Goal: Task Accomplishment & Management: Use online tool/utility

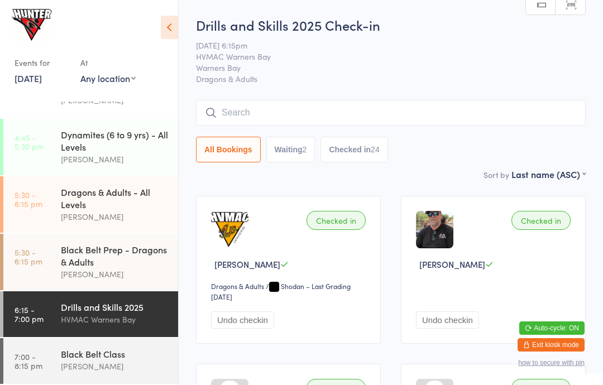
scroll to position [189, 0]
click at [85, 358] on div "Black Belt Class" at bounding box center [115, 354] width 108 height 12
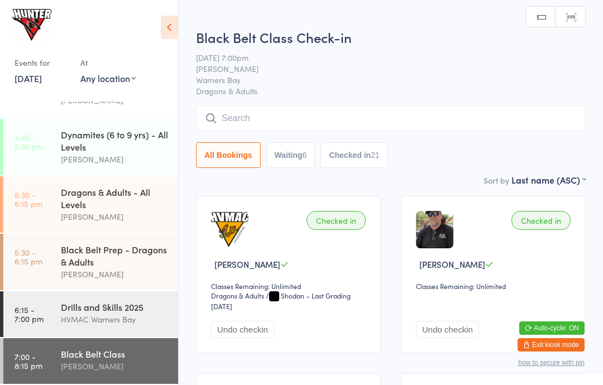
click at [174, 23] on icon at bounding box center [169, 27] width 17 height 23
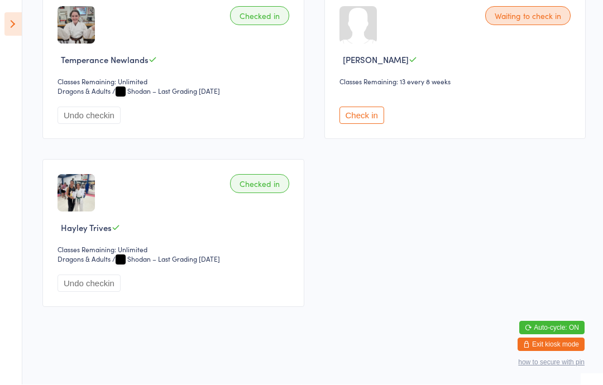
scroll to position [2192, 0]
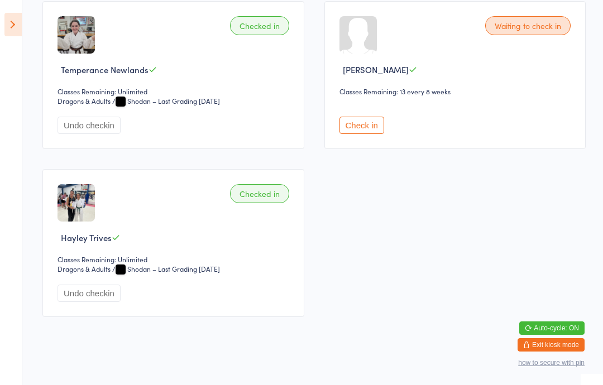
click at [363, 134] on button "Check in" at bounding box center [362, 125] width 45 height 17
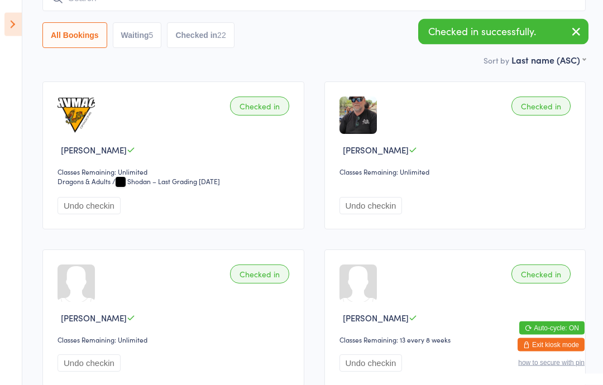
scroll to position [0, 0]
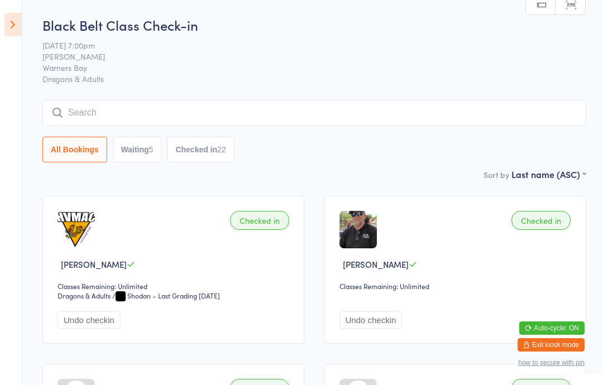
click at [530, 111] on input "search" at bounding box center [313, 113] width 543 height 26
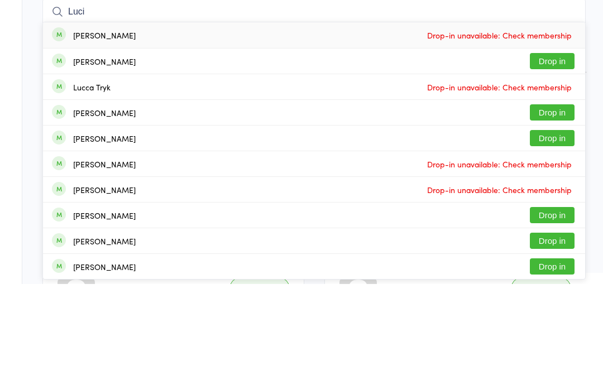
type input "Luci"
click at [565, 154] on button "Drop in" at bounding box center [552, 162] width 45 height 16
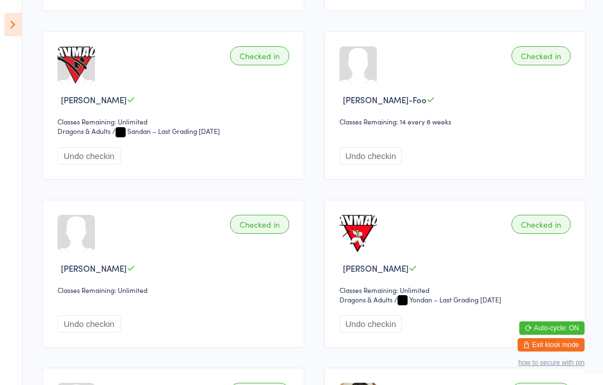
click at [4, 30] on icon at bounding box center [12, 24] width 17 height 23
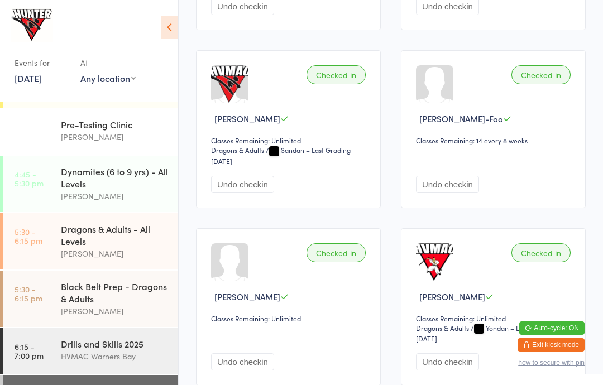
click at [133, 246] on div "Dragons & Adults - All Levels" at bounding box center [115, 235] width 108 height 25
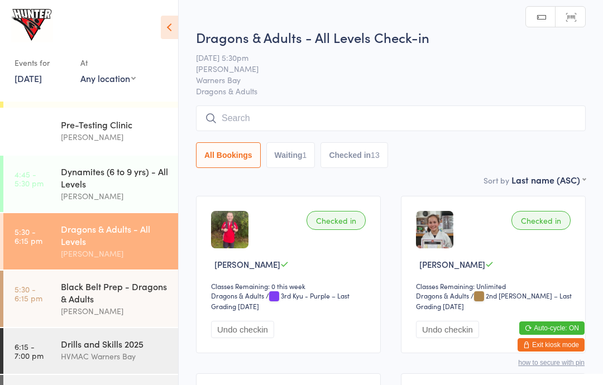
click at [165, 28] on icon at bounding box center [169, 27] width 17 height 23
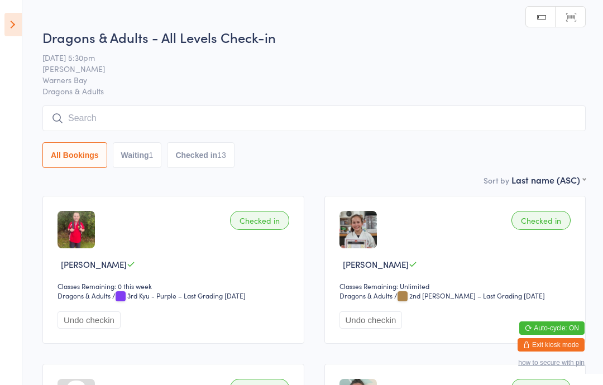
click at [21, 34] on icon at bounding box center [12, 24] width 17 height 23
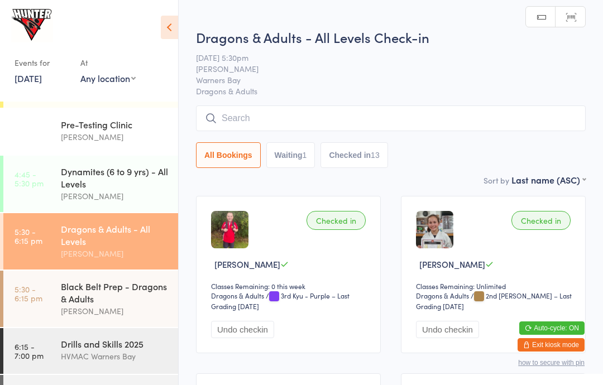
click at [1, 32] on div "Events for [DATE] [DATE] [DATE] Sun Mon Tue Wed Thu Fri Sat 31 27 28 29 30 31 0…" at bounding box center [89, 49] width 178 height 98
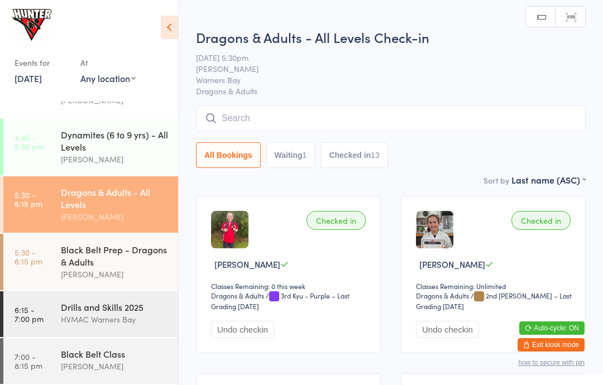
scroll to position [189, 0]
click at [127, 255] on div "Black Belt Prep - Dragons & Adults" at bounding box center [115, 256] width 108 height 25
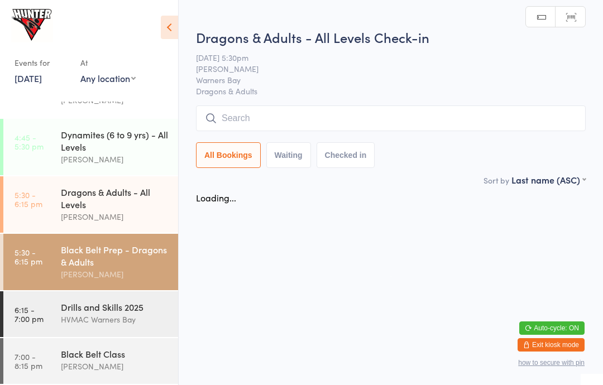
click at [129, 275] on div "[PERSON_NAME]" at bounding box center [115, 274] width 108 height 13
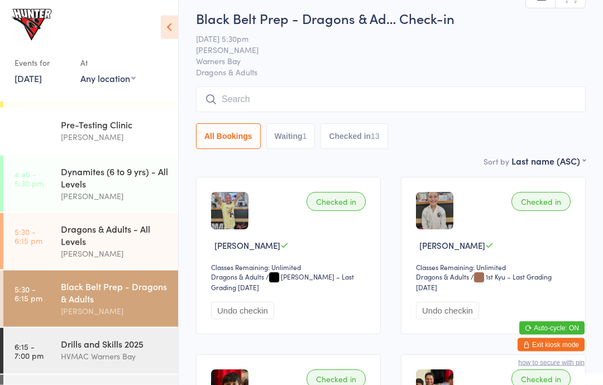
scroll to position [38, 0]
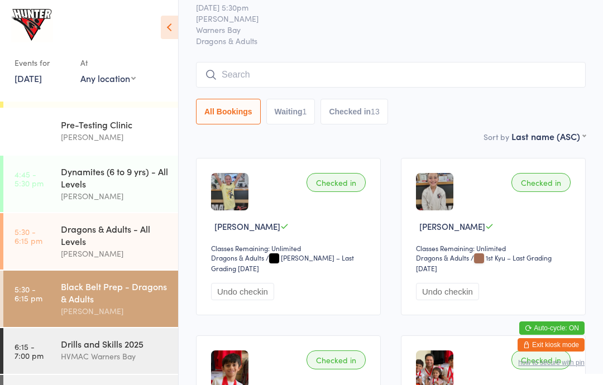
click at [173, 31] on icon at bounding box center [169, 27] width 17 height 23
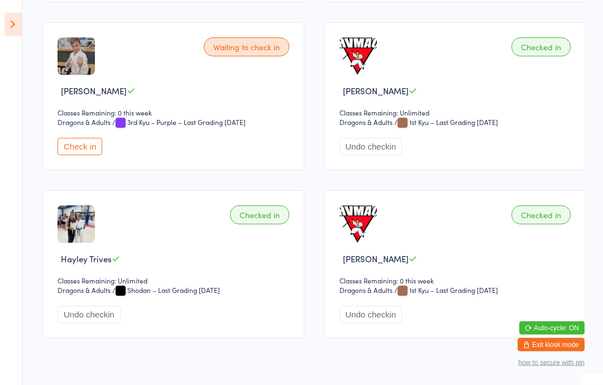
scroll to position [1015, 0]
click at [17, 25] on icon at bounding box center [12, 24] width 17 height 23
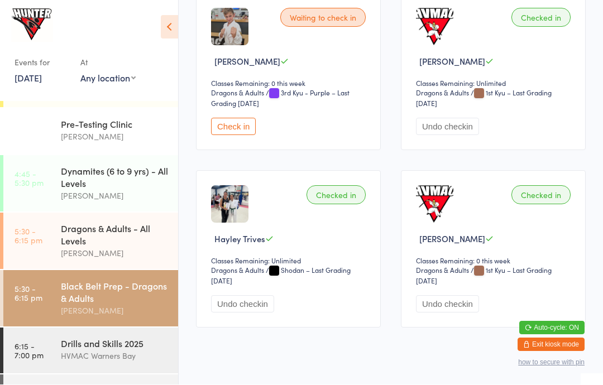
scroll to position [1090, 0]
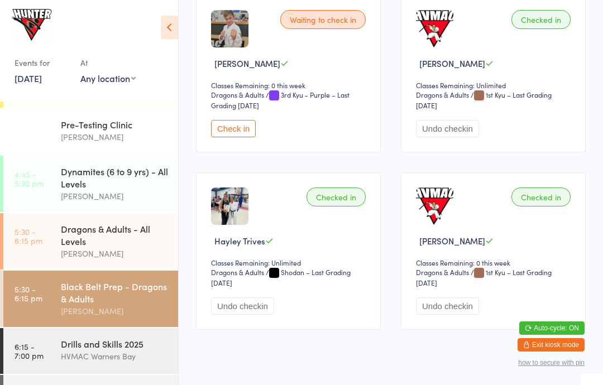
click at [132, 363] on div "HVMAC Warners Bay" at bounding box center [115, 356] width 108 height 13
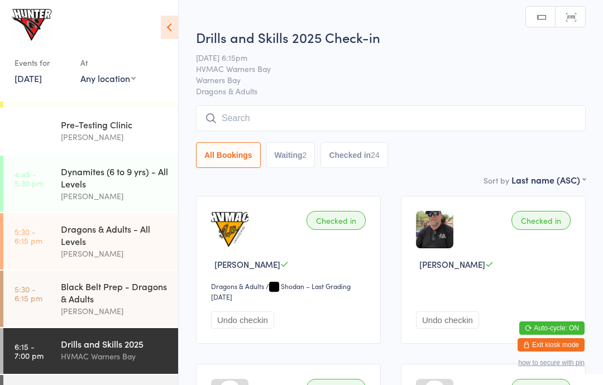
click at [171, 23] on icon at bounding box center [169, 27] width 17 height 23
